Goal: Information Seeking & Learning: Learn about a topic

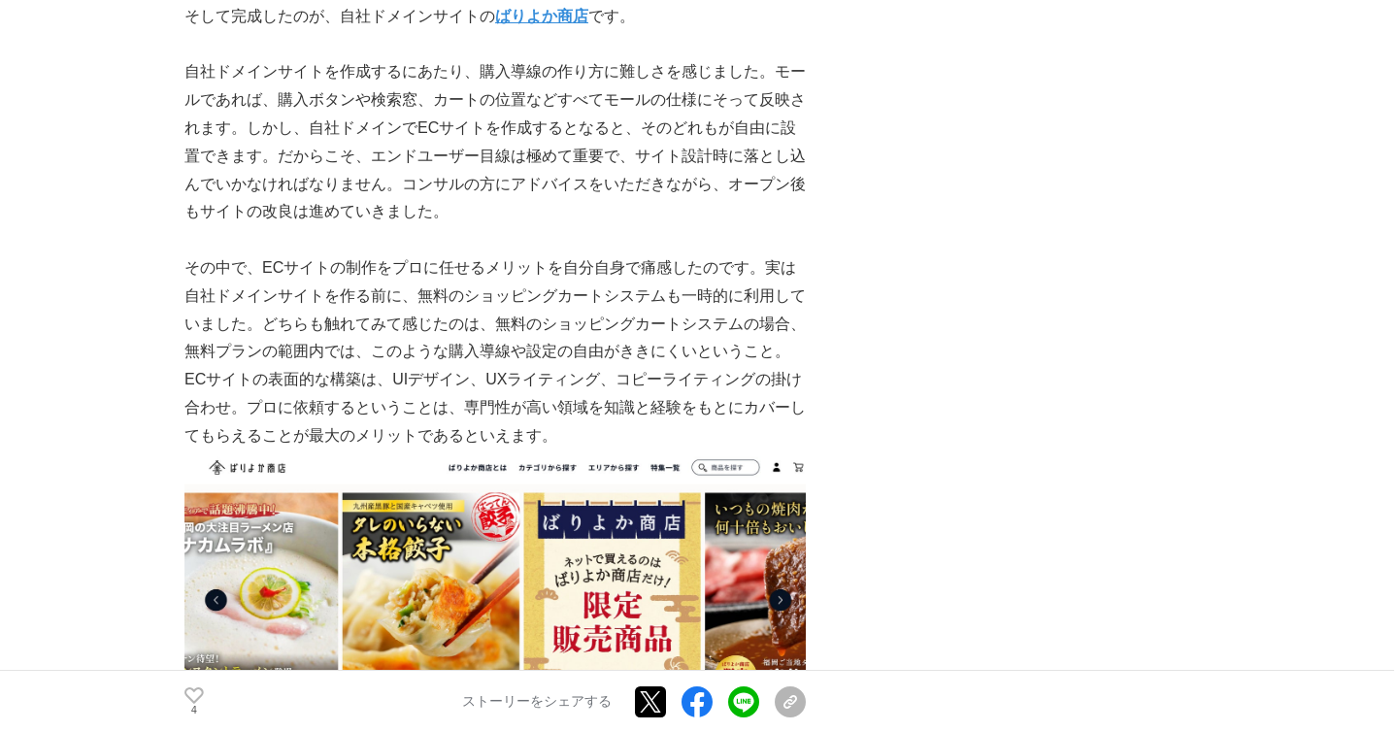
scroll to position [3746, 0]
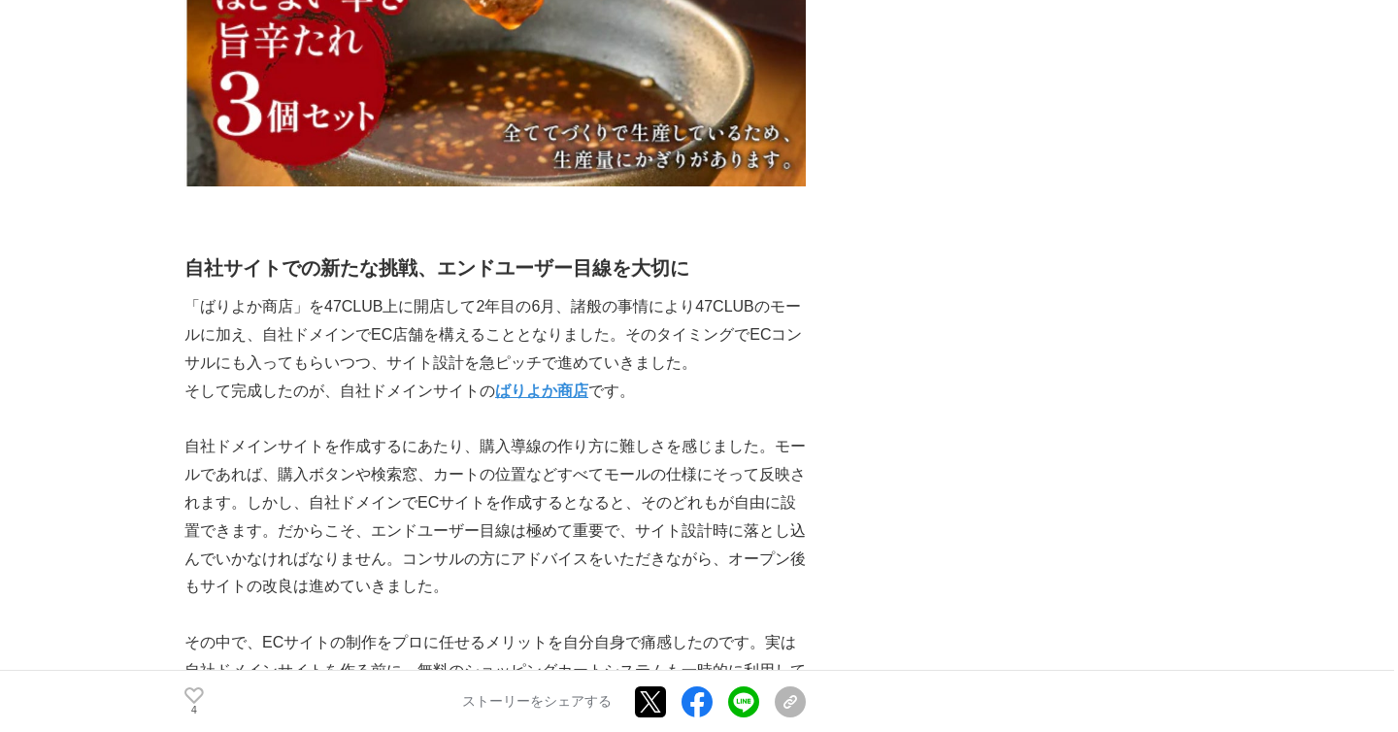
click at [551, 347] on p "「ばりよか商店」を47CLUB上に開店して2年目の6月、諸般の事情により47CLUBのモールに加え、自社ドメインでEC店舗を構えることとなりました。そのタイミ…" at bounding box center [494, 334] width 621 height 83
click at [549, 382] on strong "ばりよか商店" at bounding box center [541, 390] width 93 height 16
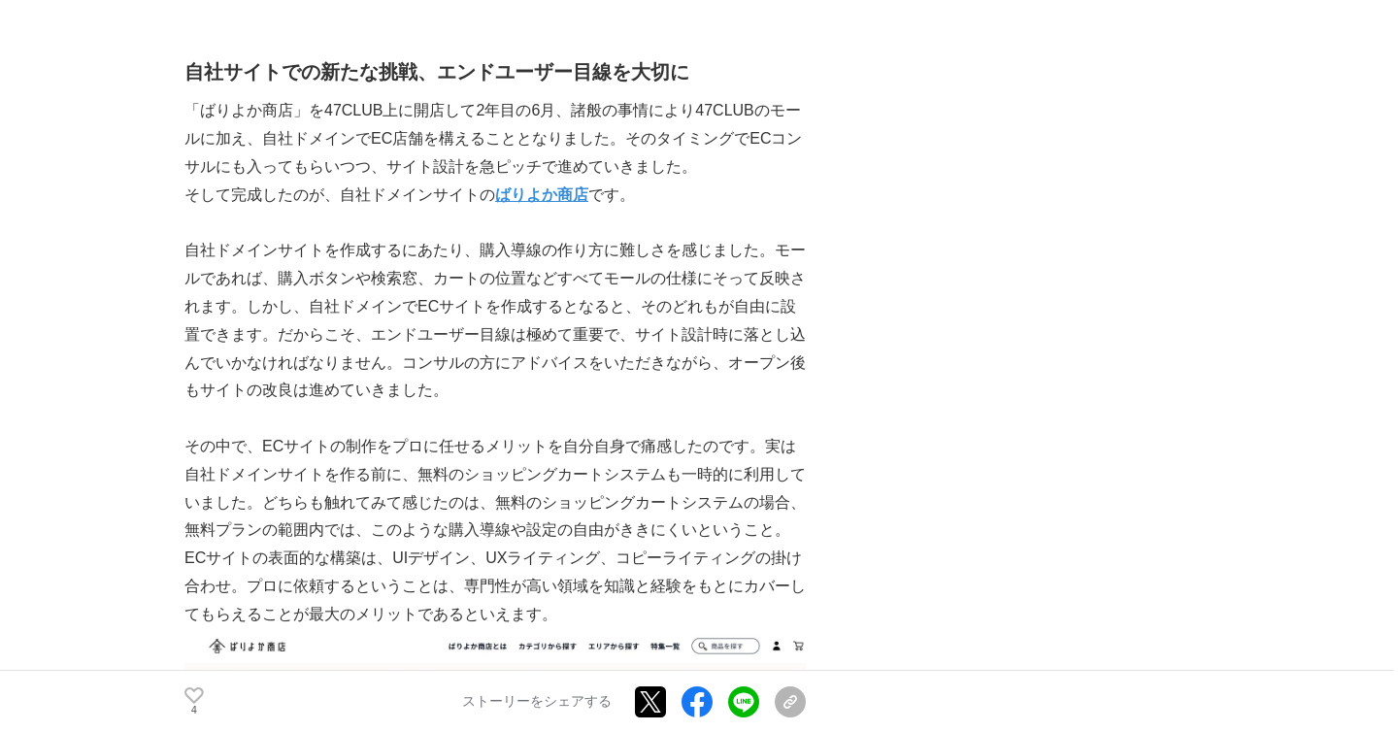
scroll to position [4333, 0]
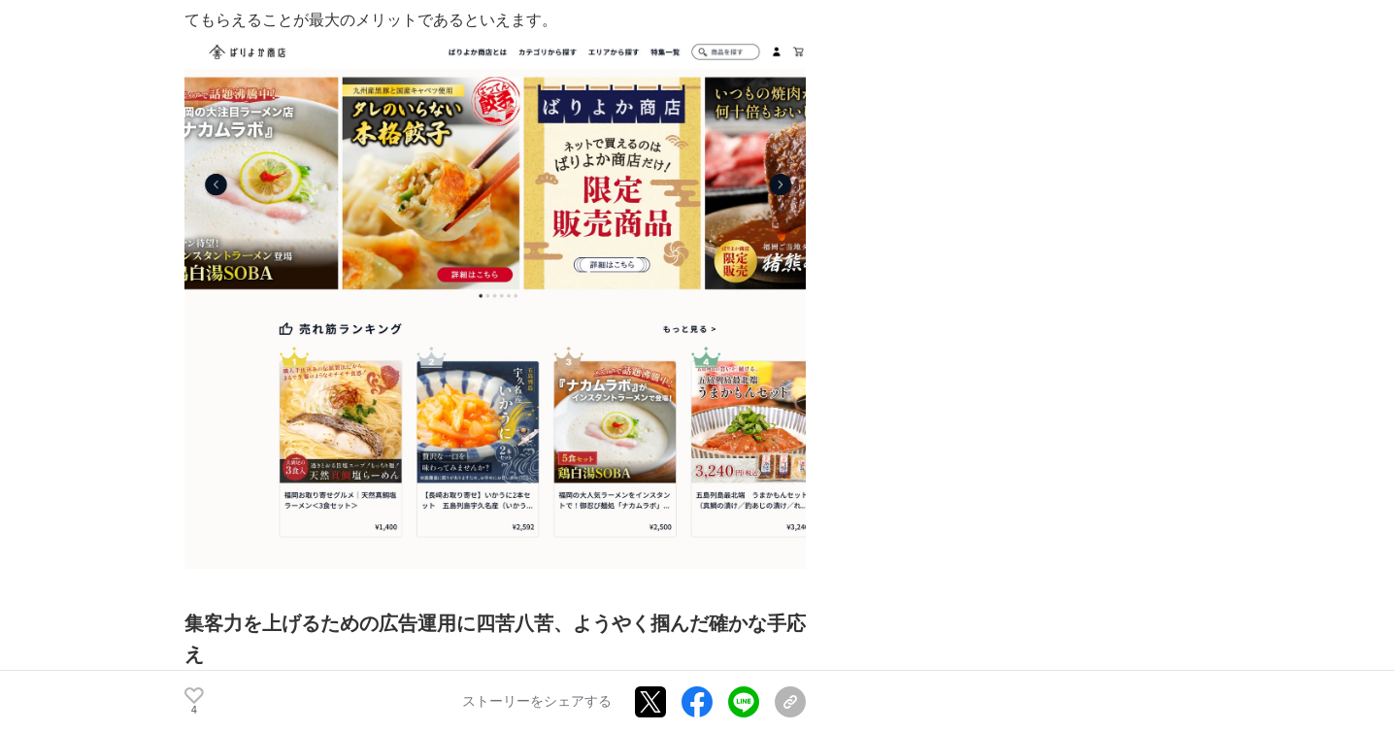
scroll to position [4758, 0]
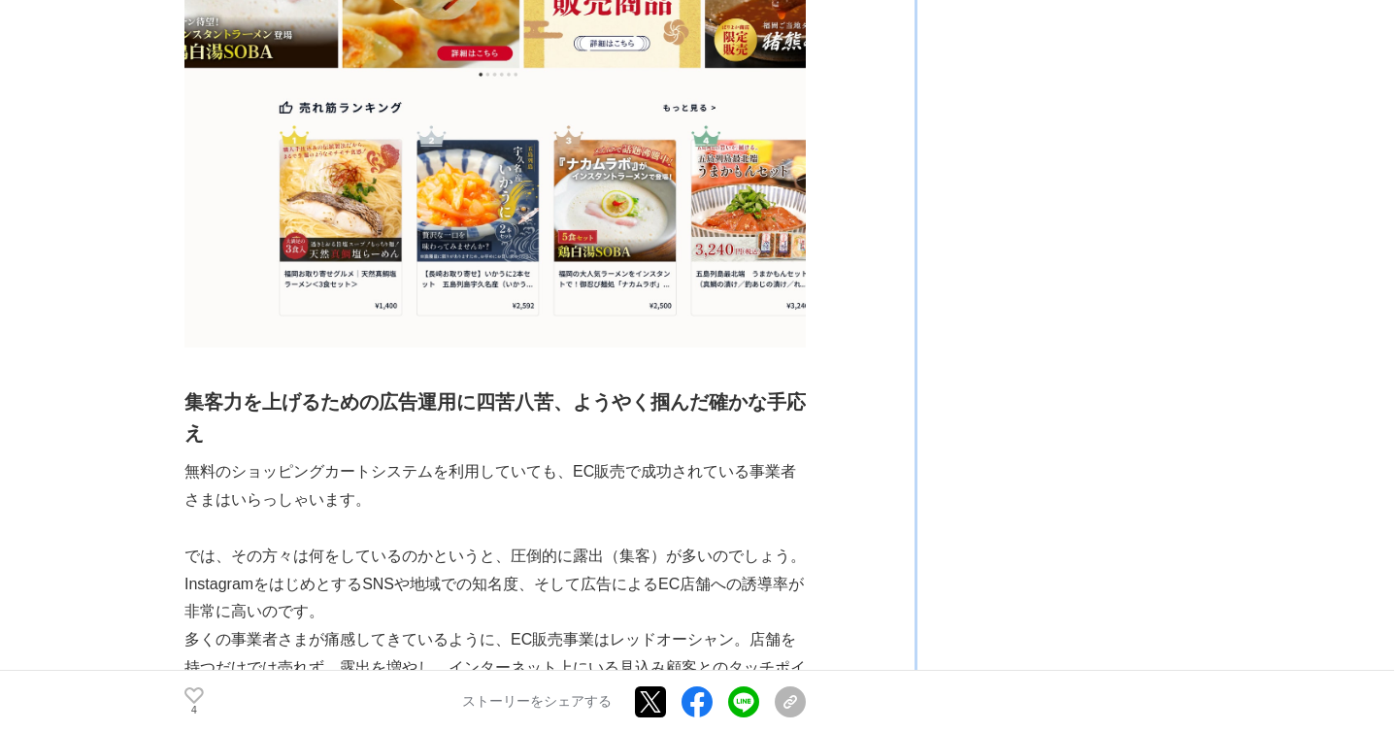
drag, startPoint x: 959, startPoint y: 321, endPoint x: 893, endPoint y: 644, distance: 329.9
click at [893, 644] on div "九州発・ご当地グルメや名産品を届けるECサイト「ばりよか商店」、ホームページ制作サービスで出会った中小・零細企業のEC支援をすべく新事業に踏み込んだ店舗責任者…" at bounding box center [698, 373] width 1029 height 10024
click at [769, 458] on p "無料のショッピングカートシステムを利用していても、EC販売で成功されている事業者さまはいらっしゃいます。" at bounding box center [494, 486] width 621 height 56
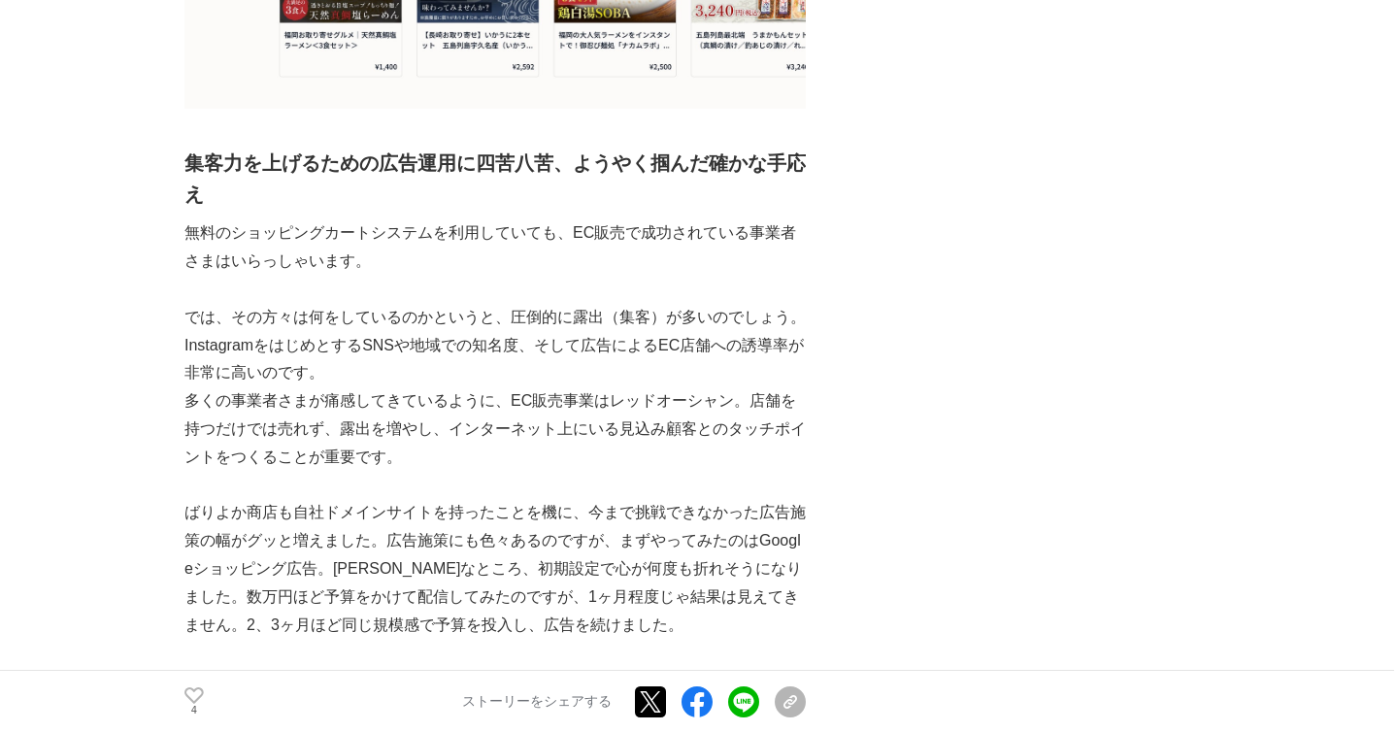
scroll to position [5175, 0]
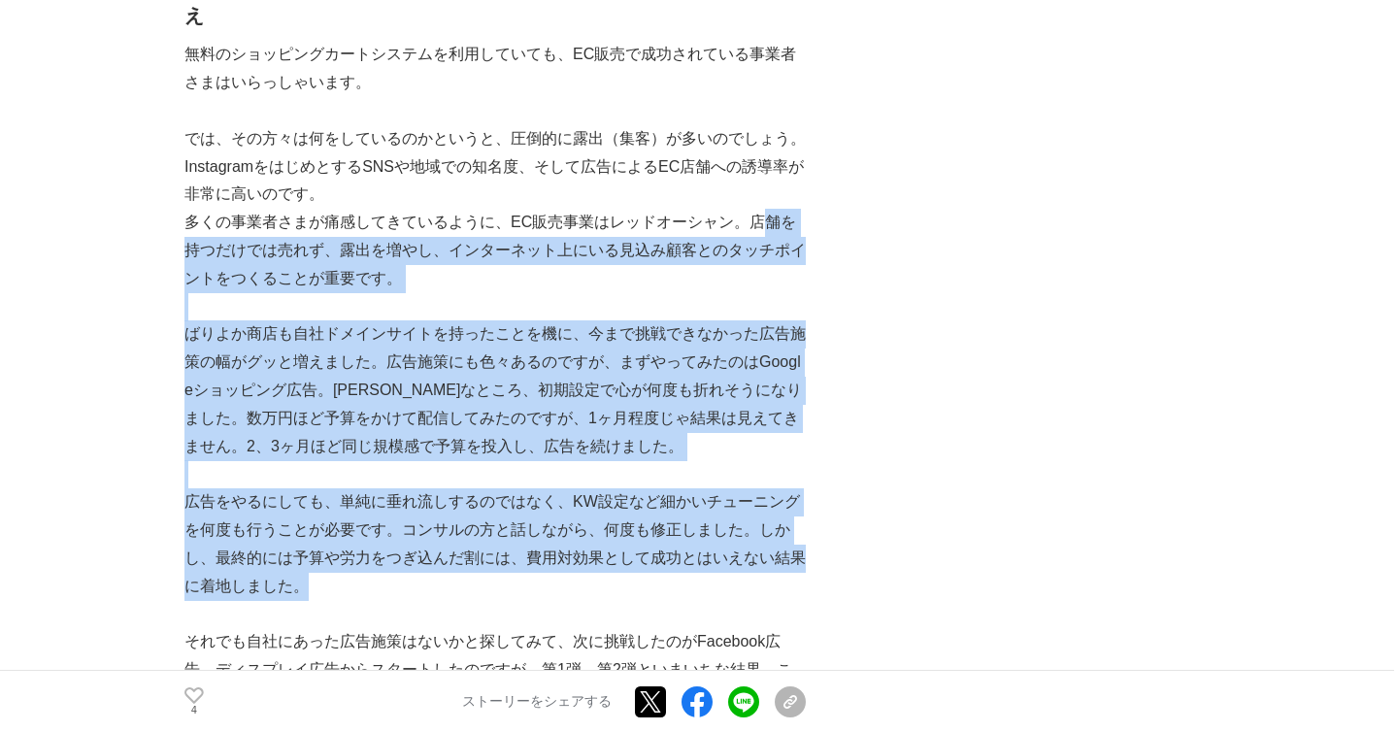
drag, startPoint x: 755, startPoint y: 200, endPoint x: 697, endPoint y: 545, distance: 350.4
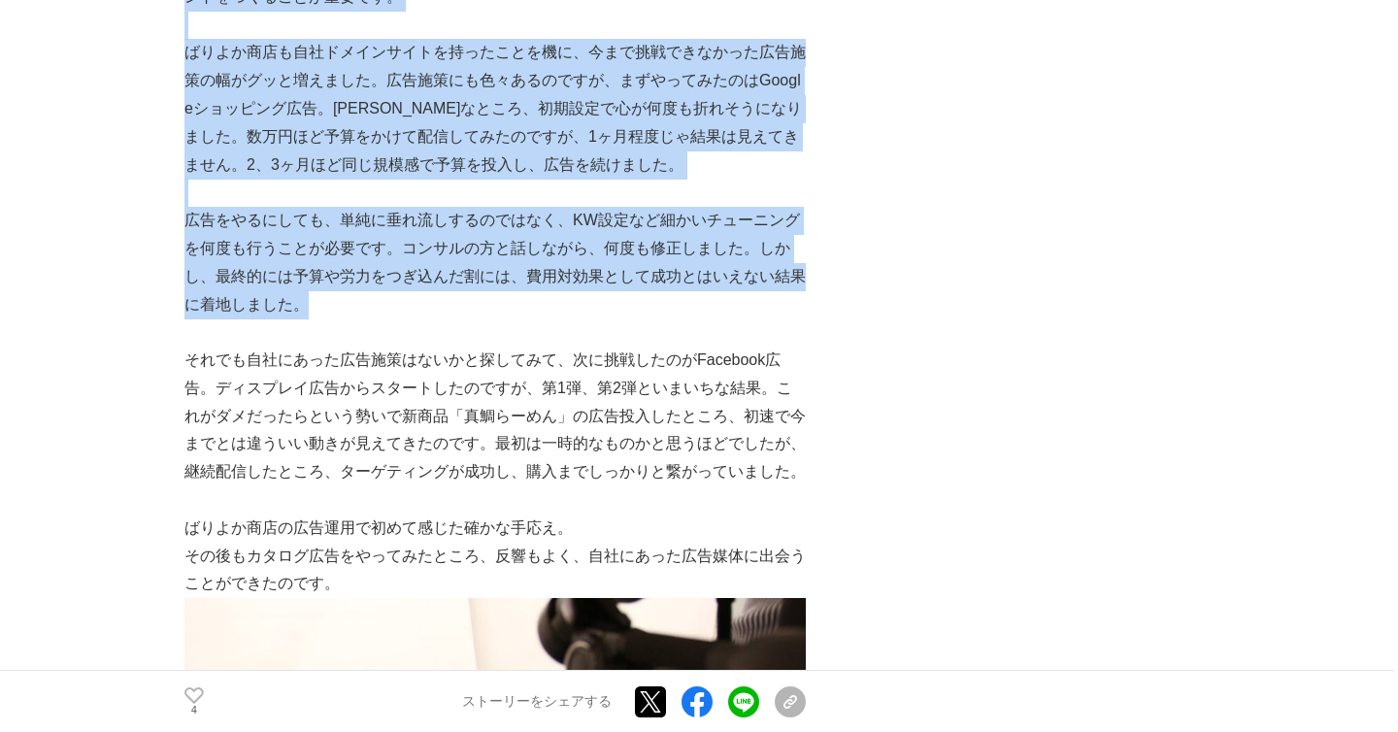
scroll to position [5729, 0]
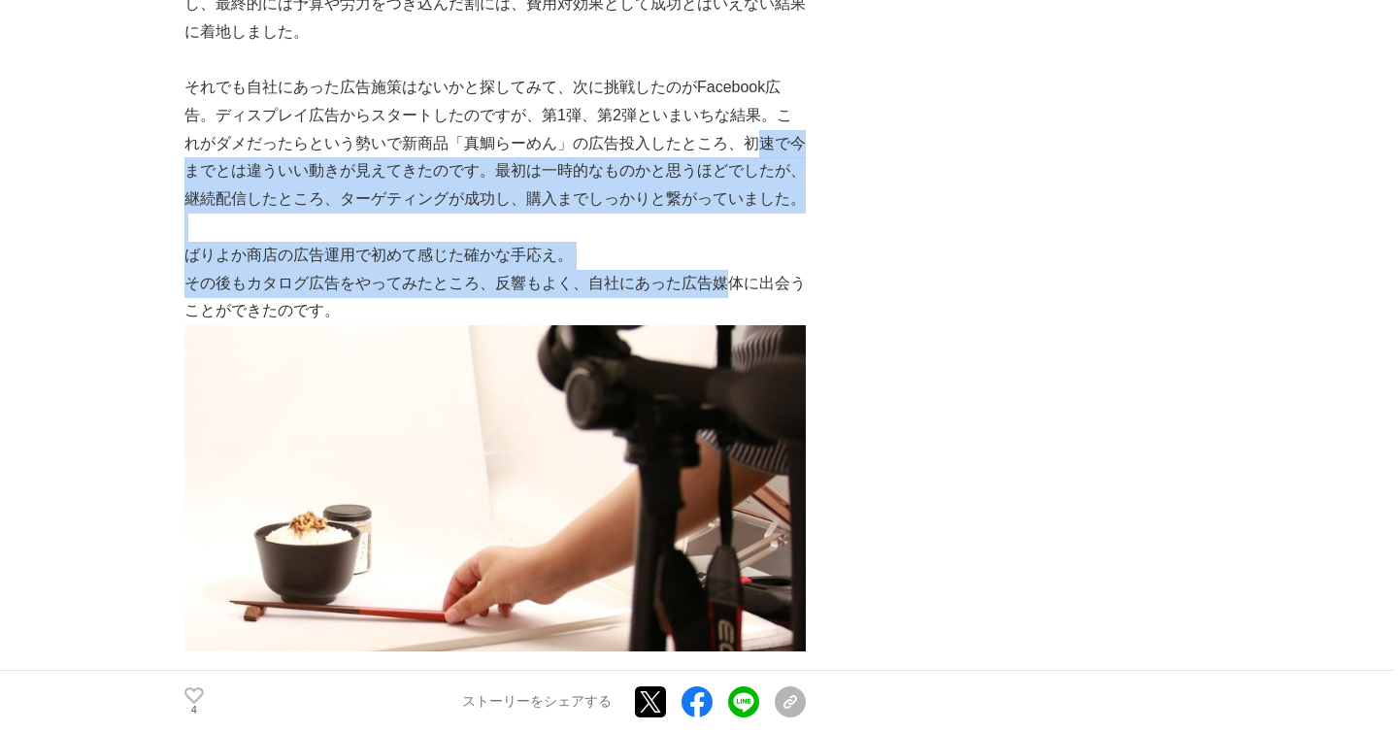
drag, startPoint x: 736, startPoint y: 105, endPoint x: 724, endPoint y: 260, distance: 155.7
click at [724, 270] on p "その後もカタログ広告をやってみたところ、反響もよく、自社にあった広告媒体に出会うことができたのです。" at bounding box center [494, 298] width 621 height 56
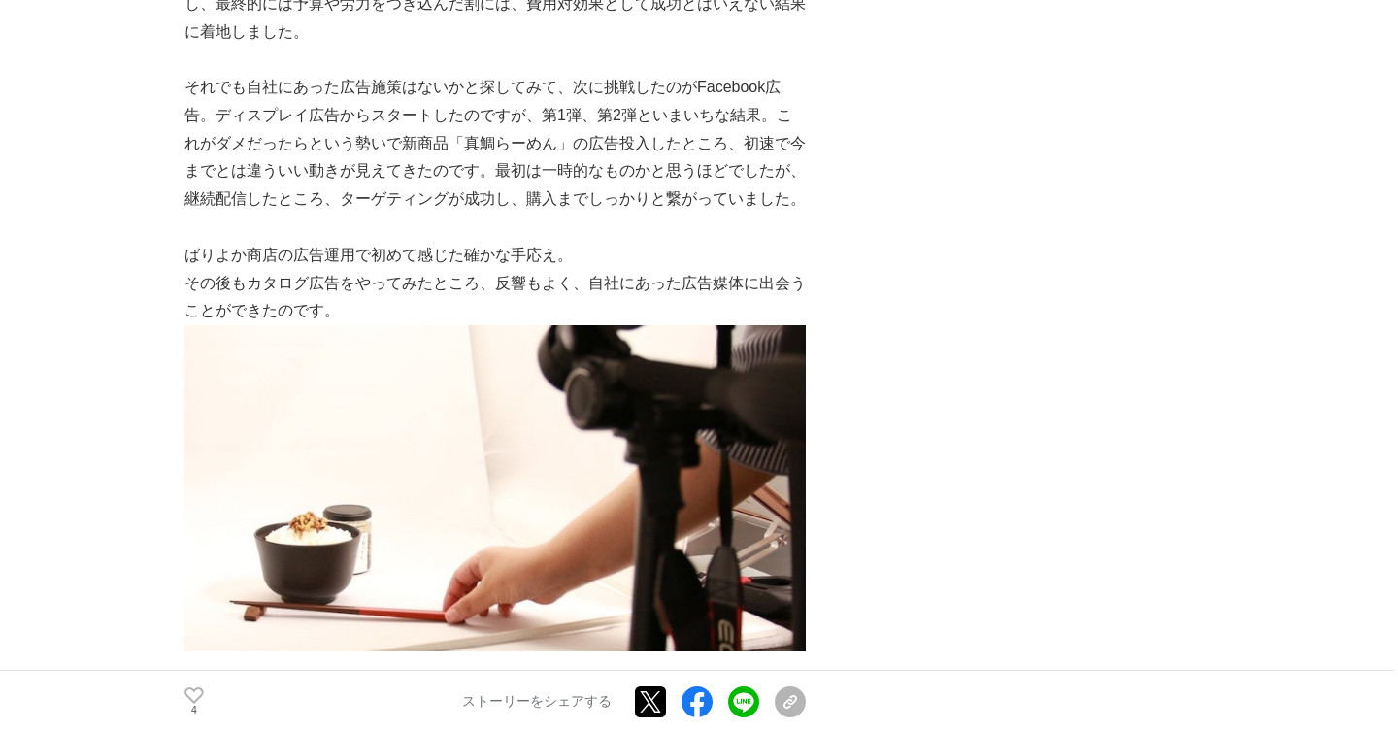
scroll to position [6355, 0]
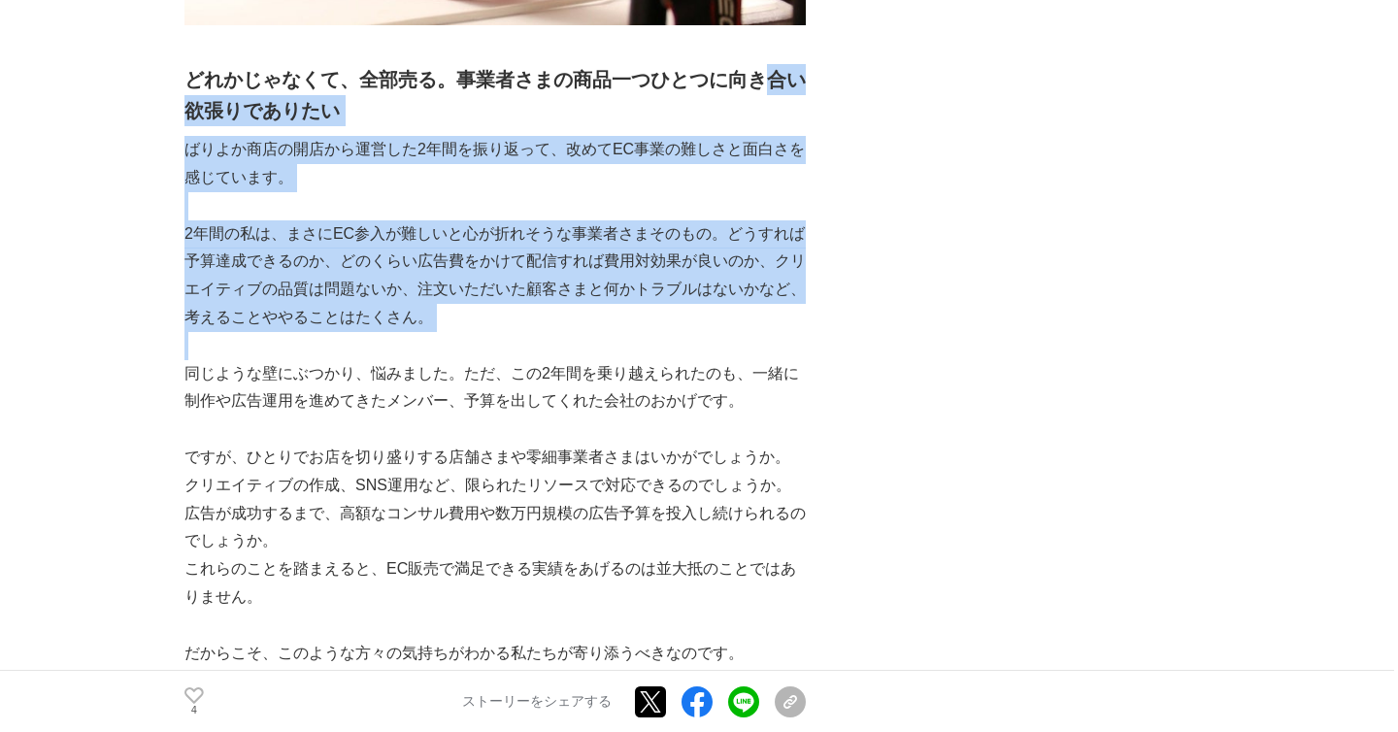
drag, startPoint x: 763, startPoint y: 43, endPoint x: 749, endPoint y: 329, distance: 286.6
click at [749, 332] on p at bounding box center [494, 346] width 621 height 28
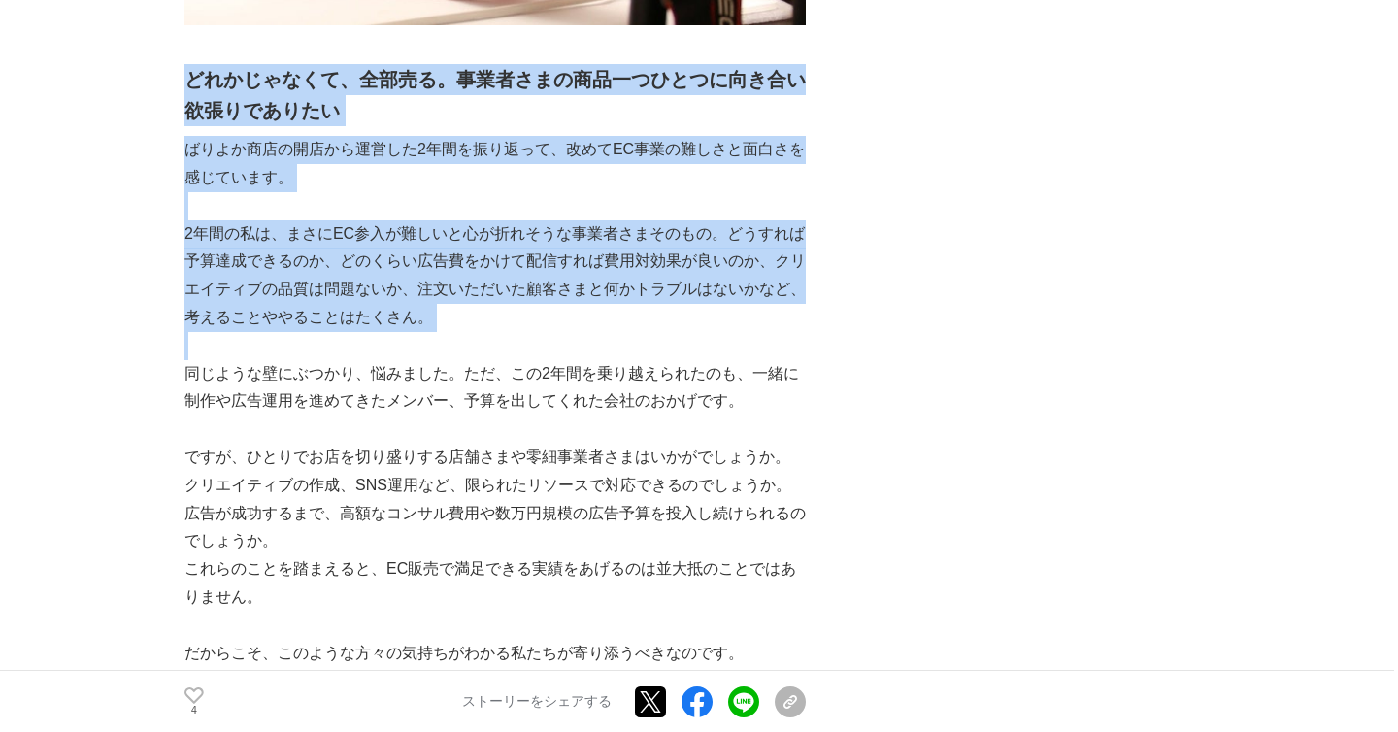
drag, startPoint x: 749, startPoint y: 329, endPoint x: 648, endPoint y: 32, distance: 313.7
